Goal: Information Seeking & Learning: Learn about a topic

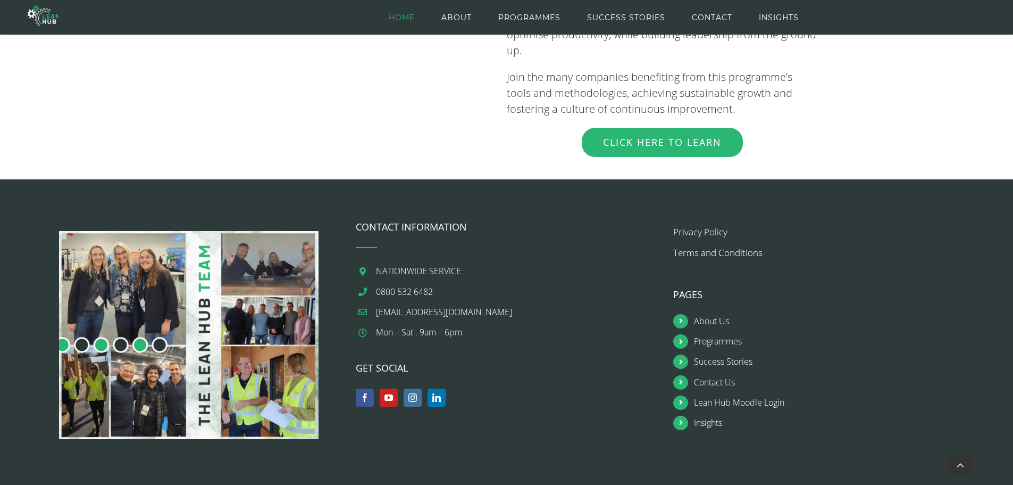
scroll to position [1257, 0]
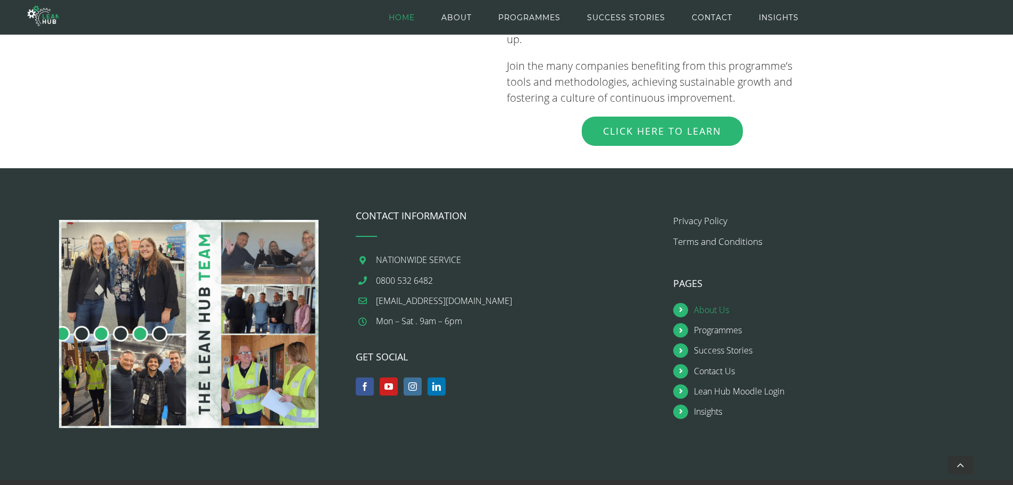
click at [715, 303] on link "About Us" at bounding box center [835, 310] width 282 height 14
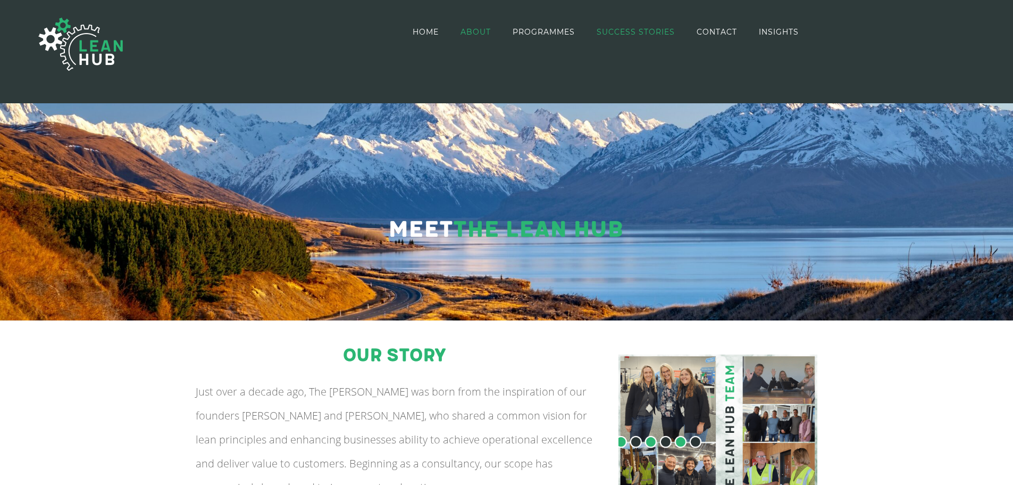
click at [627, 30] on span "SUCCESS STORIES" at bounding box center [636, 31] width 78 height 7
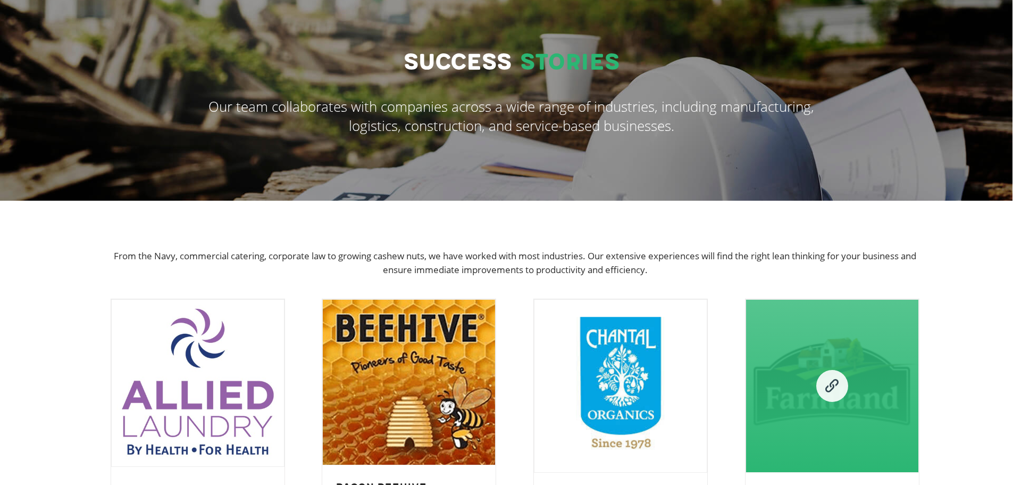
scroll to position [266, 0]
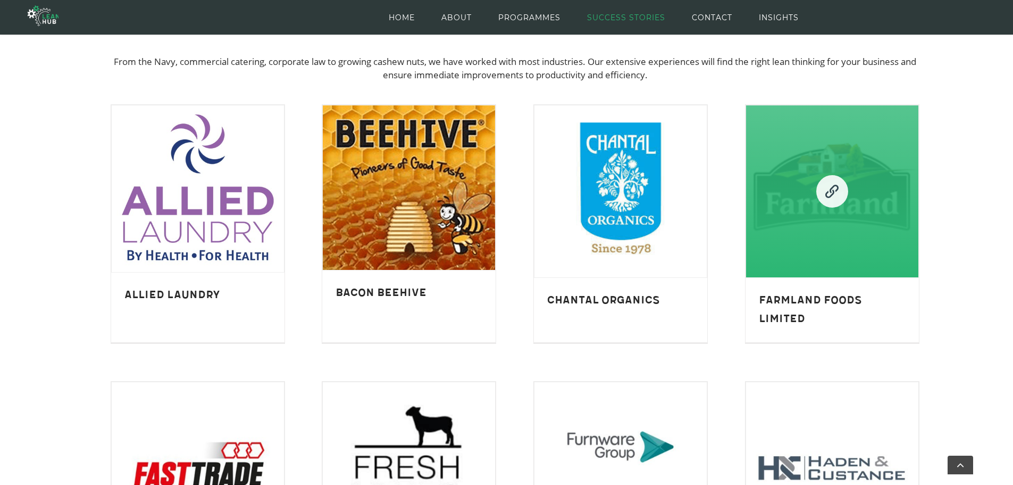
click at [848, 263] on link "Farmland Foods Limited" at bounding box center [832, 191] width 172 height 172
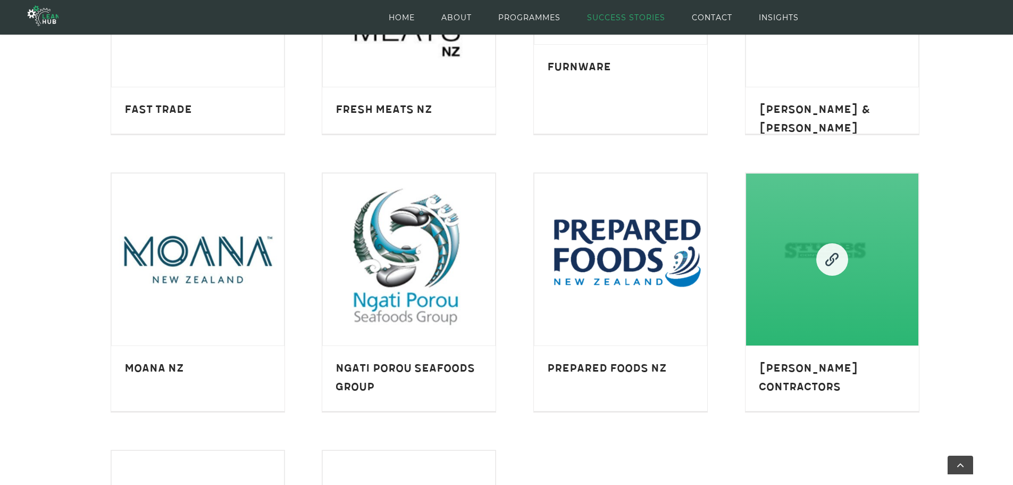
scroll to position [745, 0]
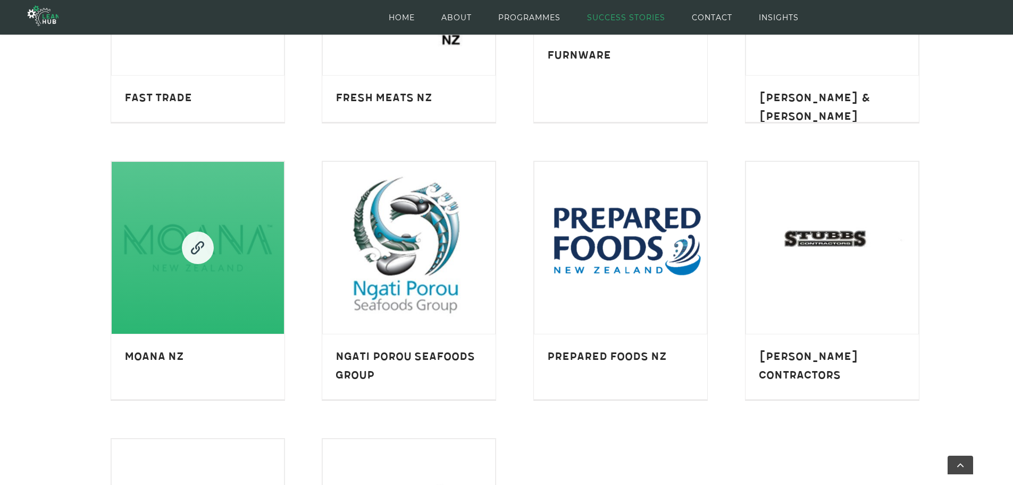
click at [256, 266] on link "Moana NZ" at bounding box center [198, 248] width 172 height 172
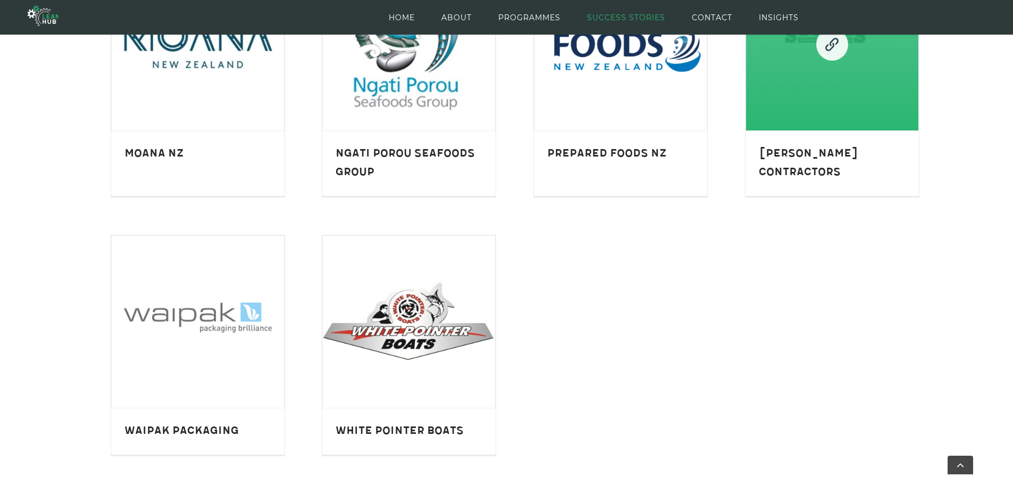
scroll to position [957, 0]
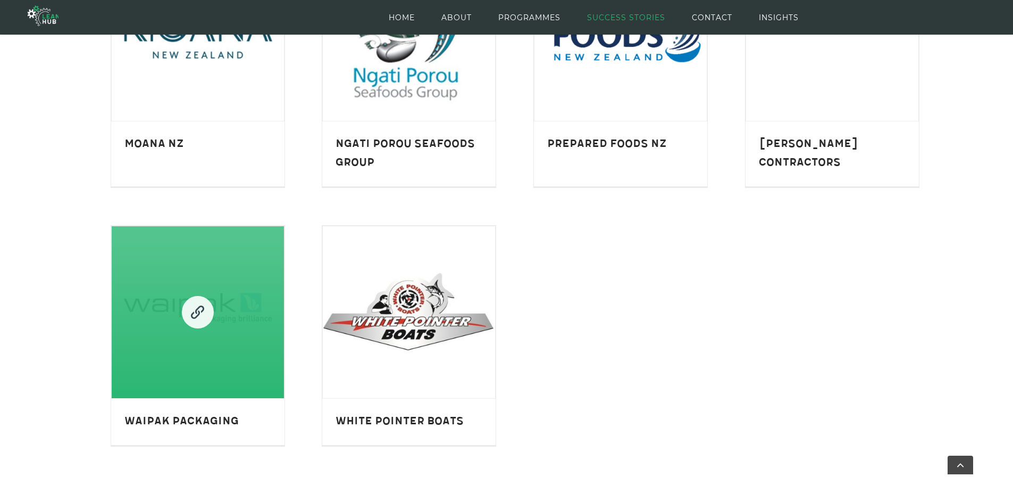
click at [162, 353] on link "Waipak Packaging" at bounding box center [198, 312] width 172 height 172
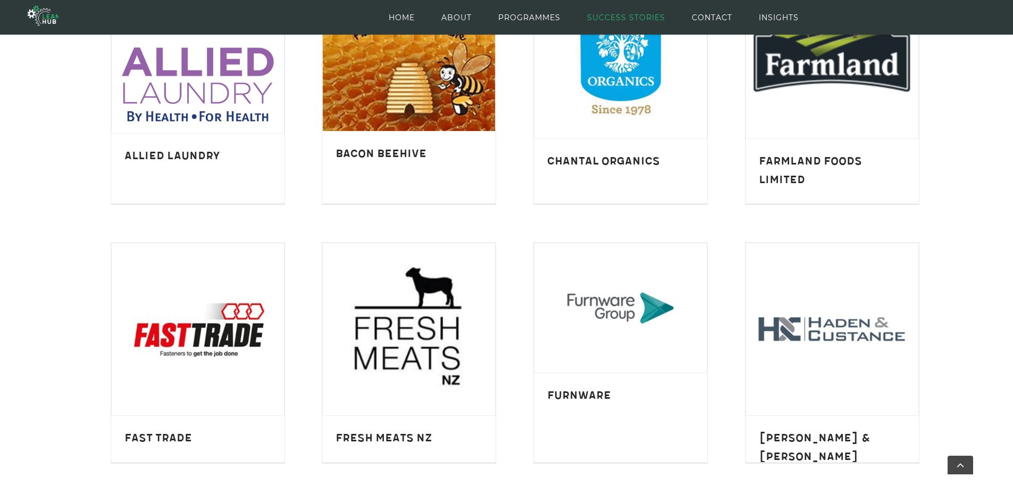
scroll to position [372, 0]
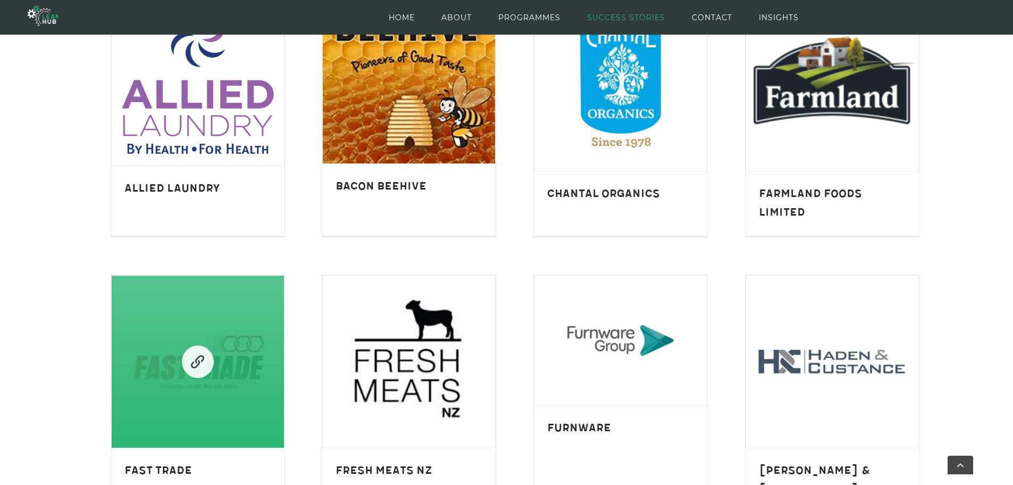
click at [143, 304] on link "Fast Trade" at bounding box center [198, 362] width 172 height 172
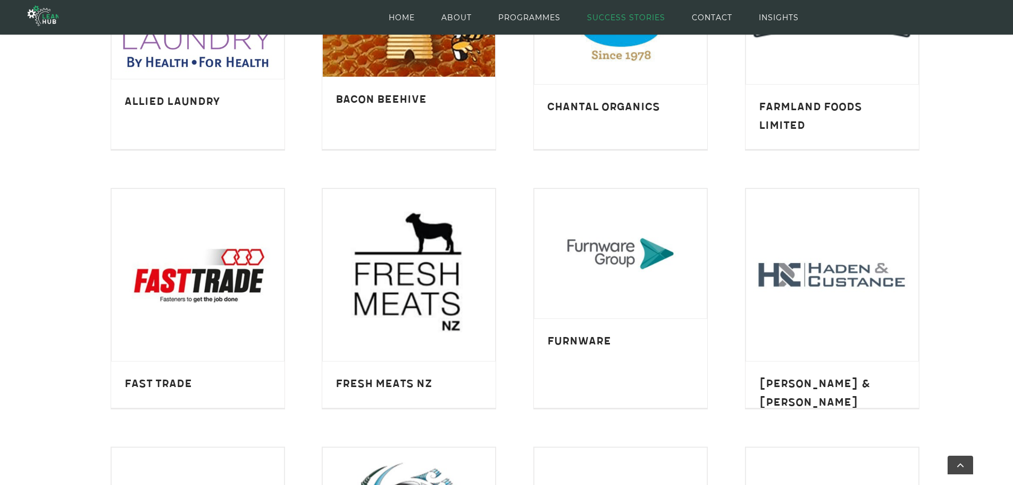
scroll to position [479, 0]
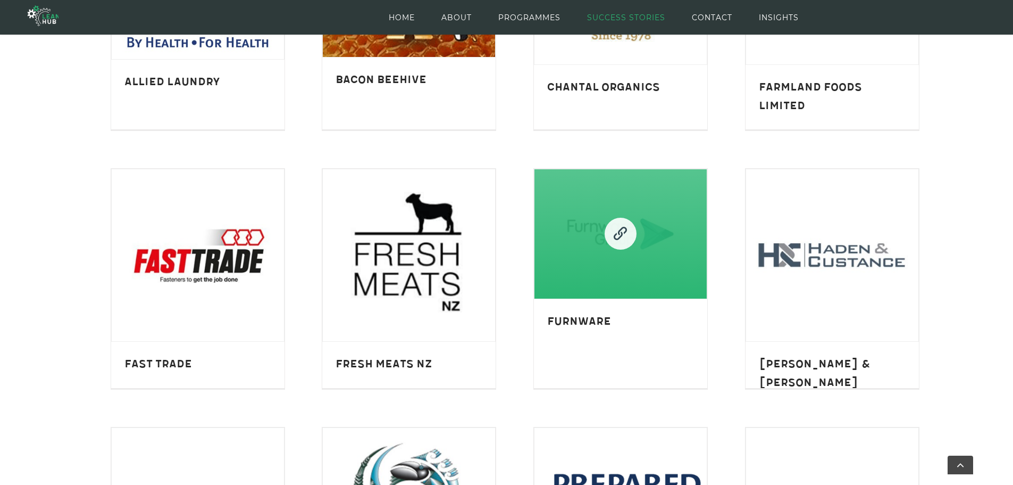
click at [563, 265] on link "Furnware" at bounding box center [621, 233] width 172 height 129
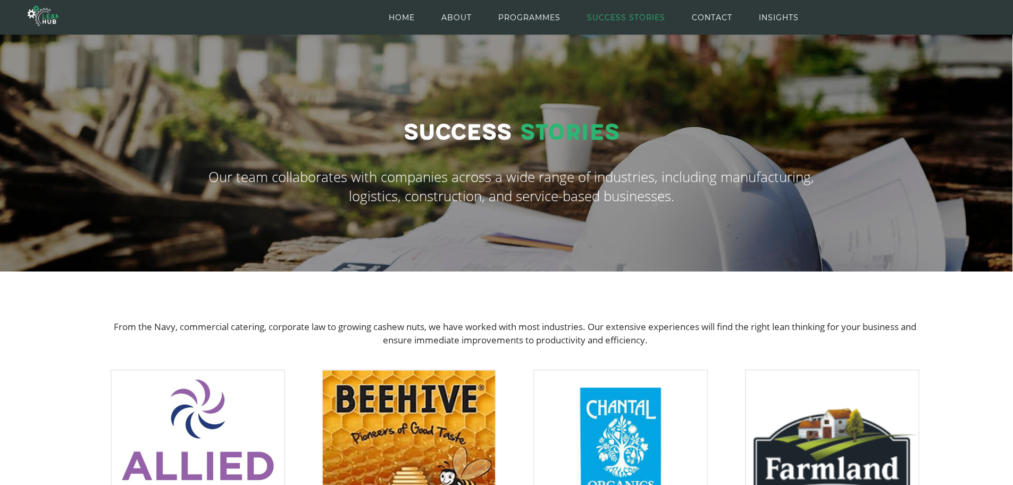
scroll to position [0, 0]
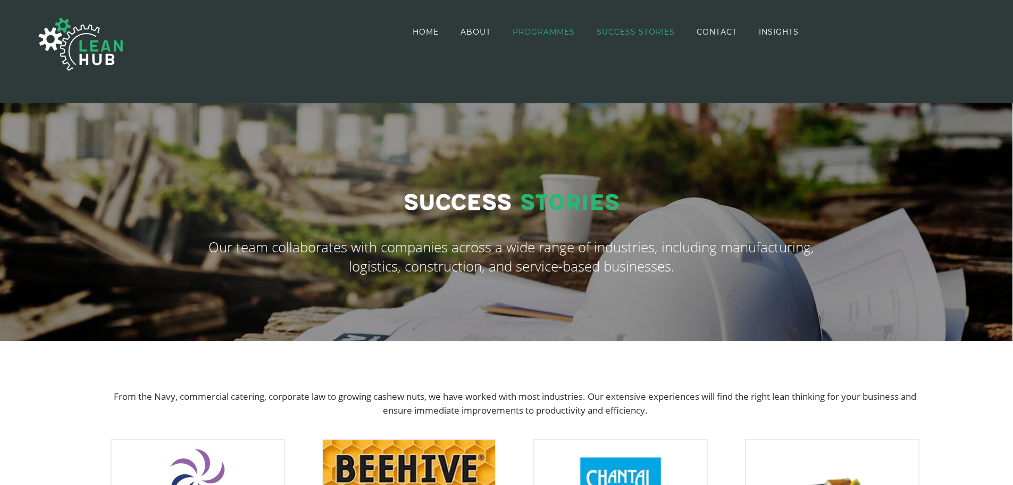
click at [549, 32] on span "PROGRAMMES" at bounding box center [544, 31] width 62 height 7
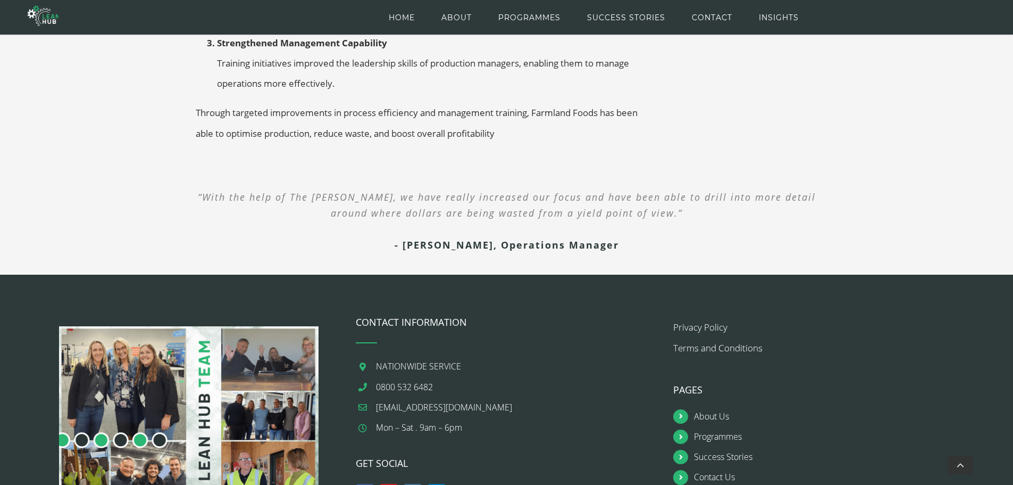
scroll to position [867, 0]
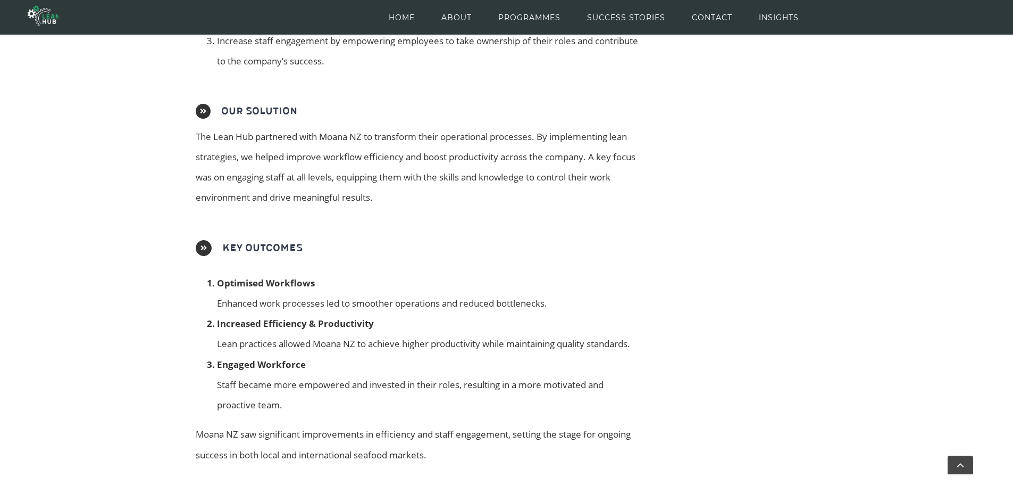
scroll to position [483, 0]
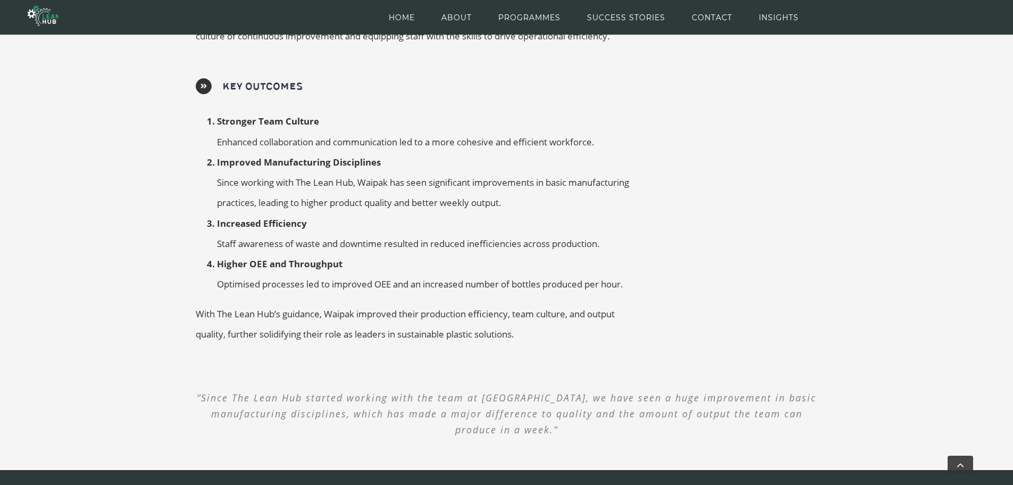
scroll to position [649, 0]
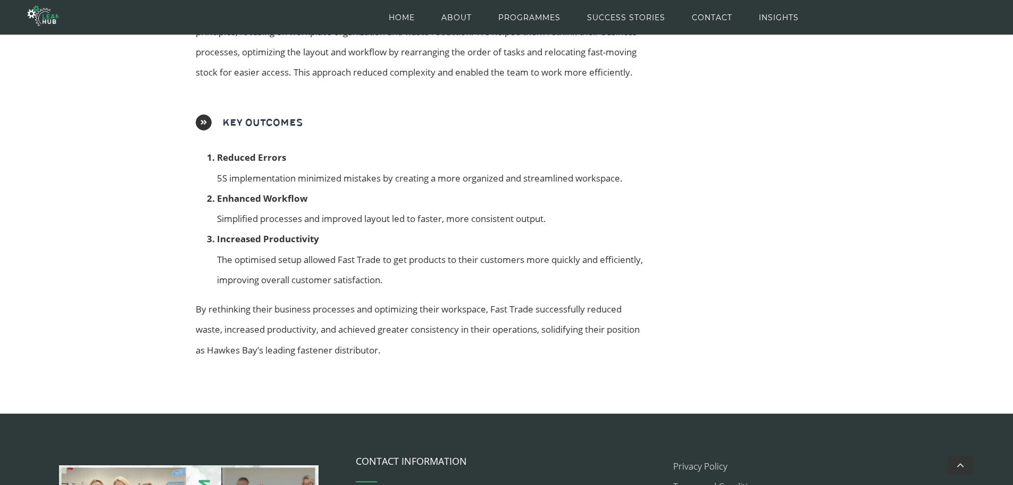
scroll to position [673, 0]
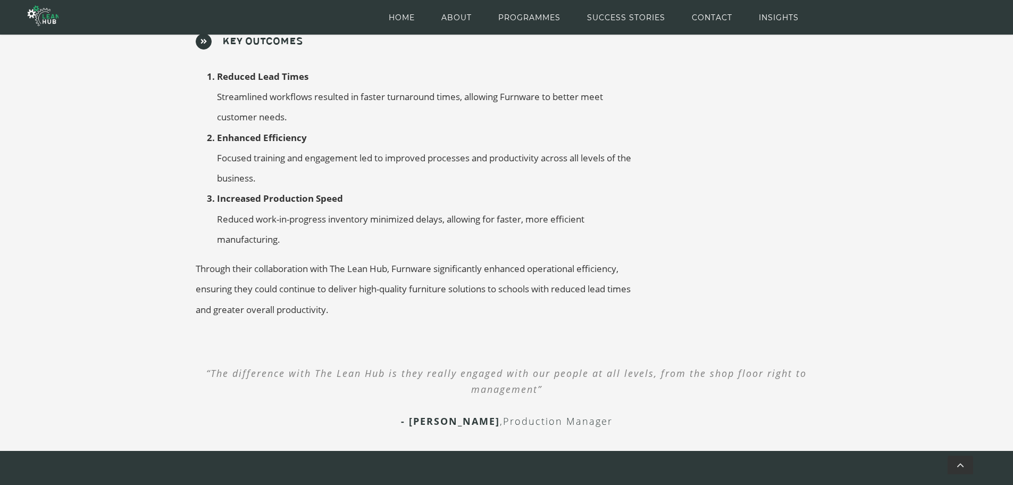
scroll to position [698, 0]
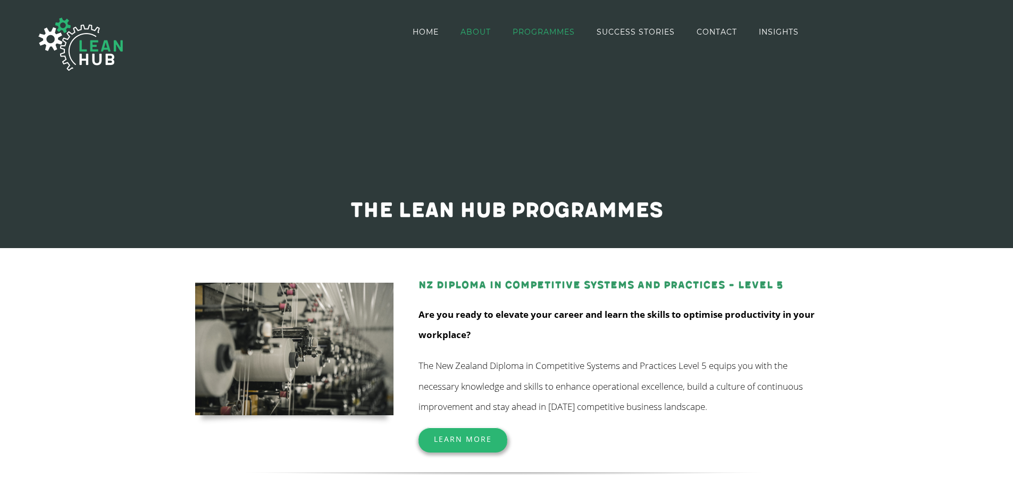
click at [477, 31] on span "ABOUT" at bounding box center [476, 31] width 30 height 7
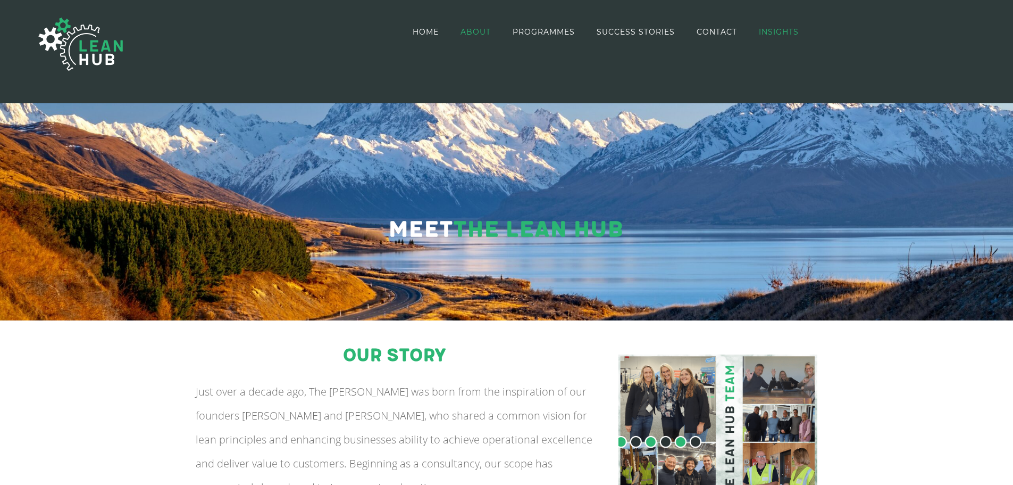
click at [778, 32] on span "INSIGHTS" at bounding box center [779, 31] width 40 height 7
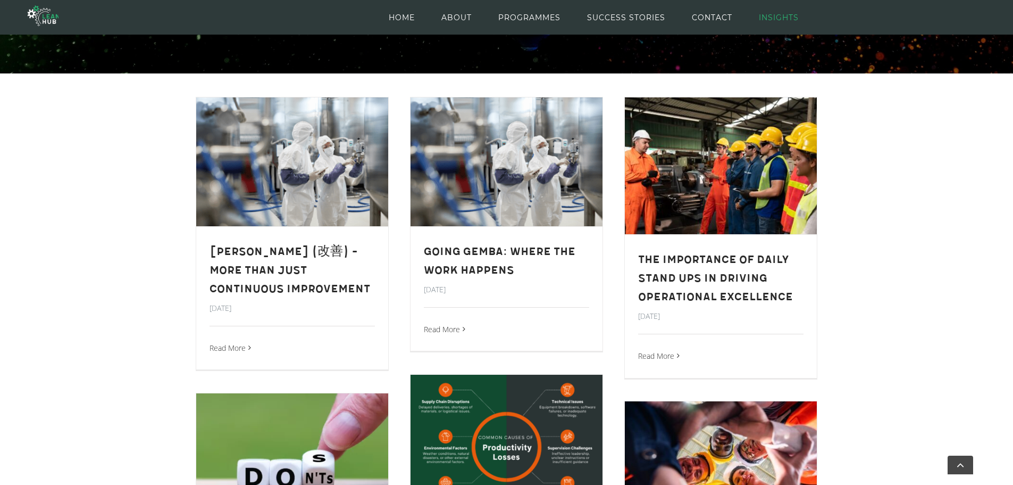
scroll to position [301, 0]
